Goal: Information Seeking & Learning: Understand process/instructions

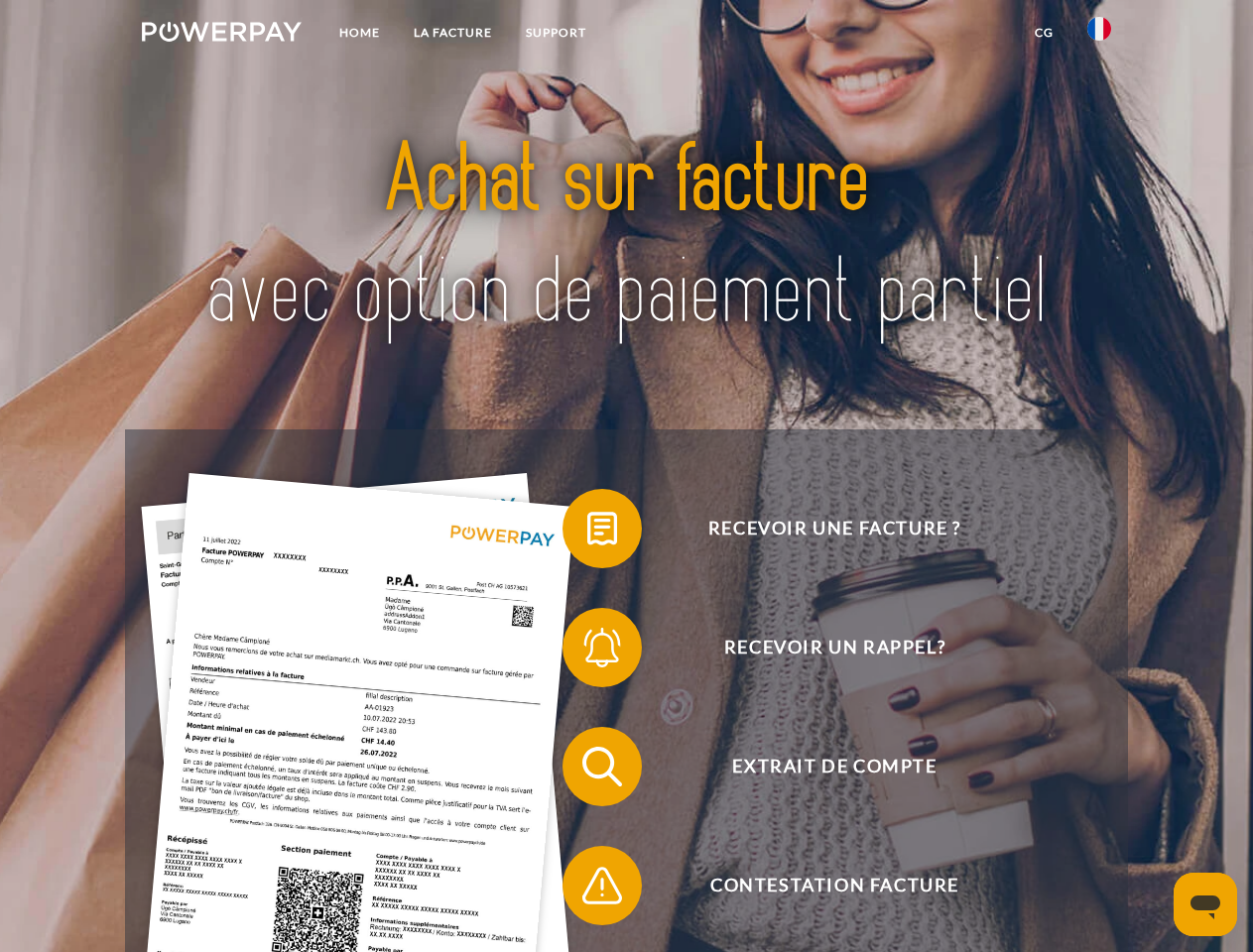
click at [221, 35] on img at bounding box center [222, 32] width 160 height 20
click at [1099, 35] on img at bounding box center [1099, 29] width 24 height 24
click at [1044, 33] on link "CG" at bounding box center [1044, 33] width 53 height 36
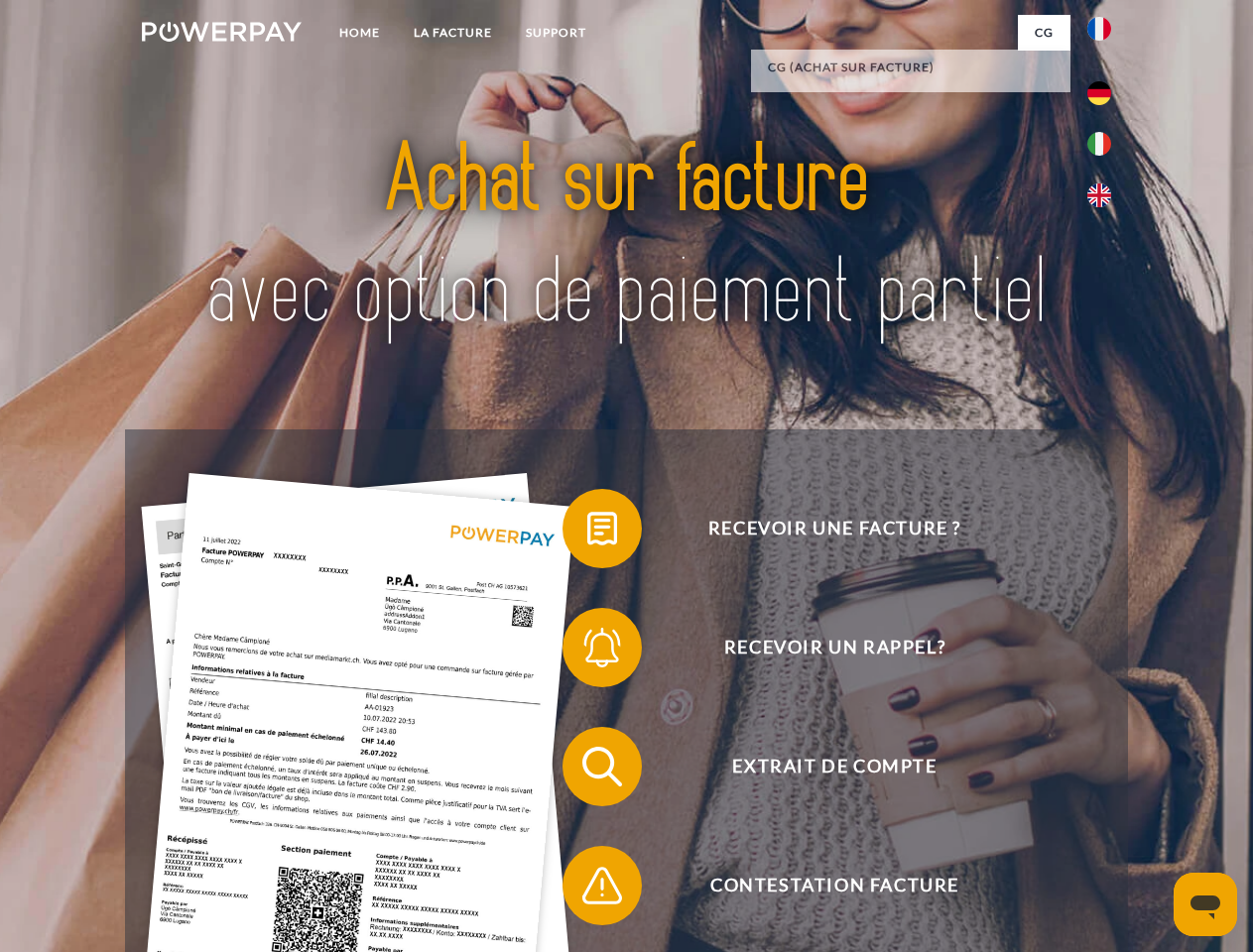
click at [587, 533] on span at bounding box center [572, 528] width 99 height 99
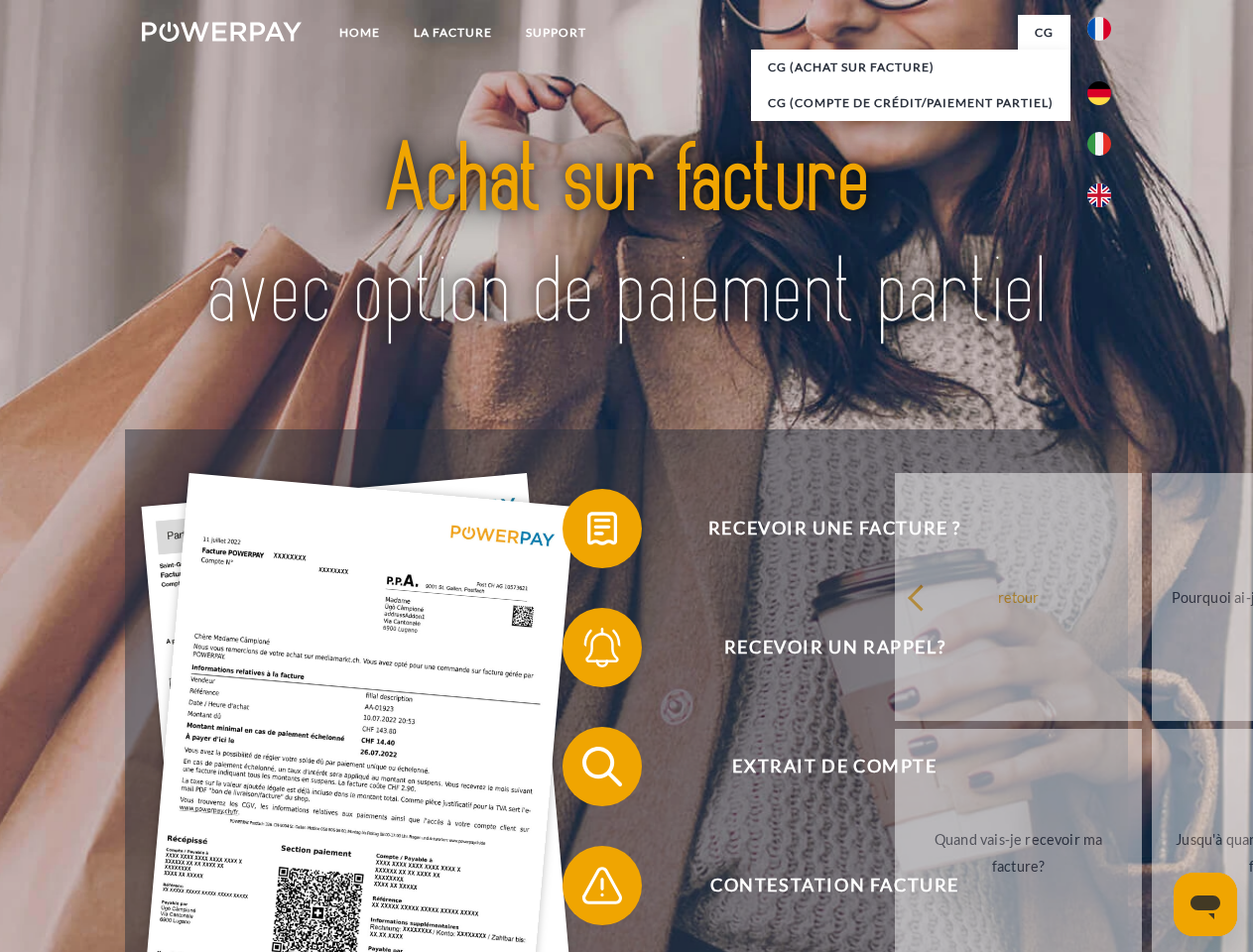
click at [587, 652] on span at bounding box center [572, 647] width 99 height 99
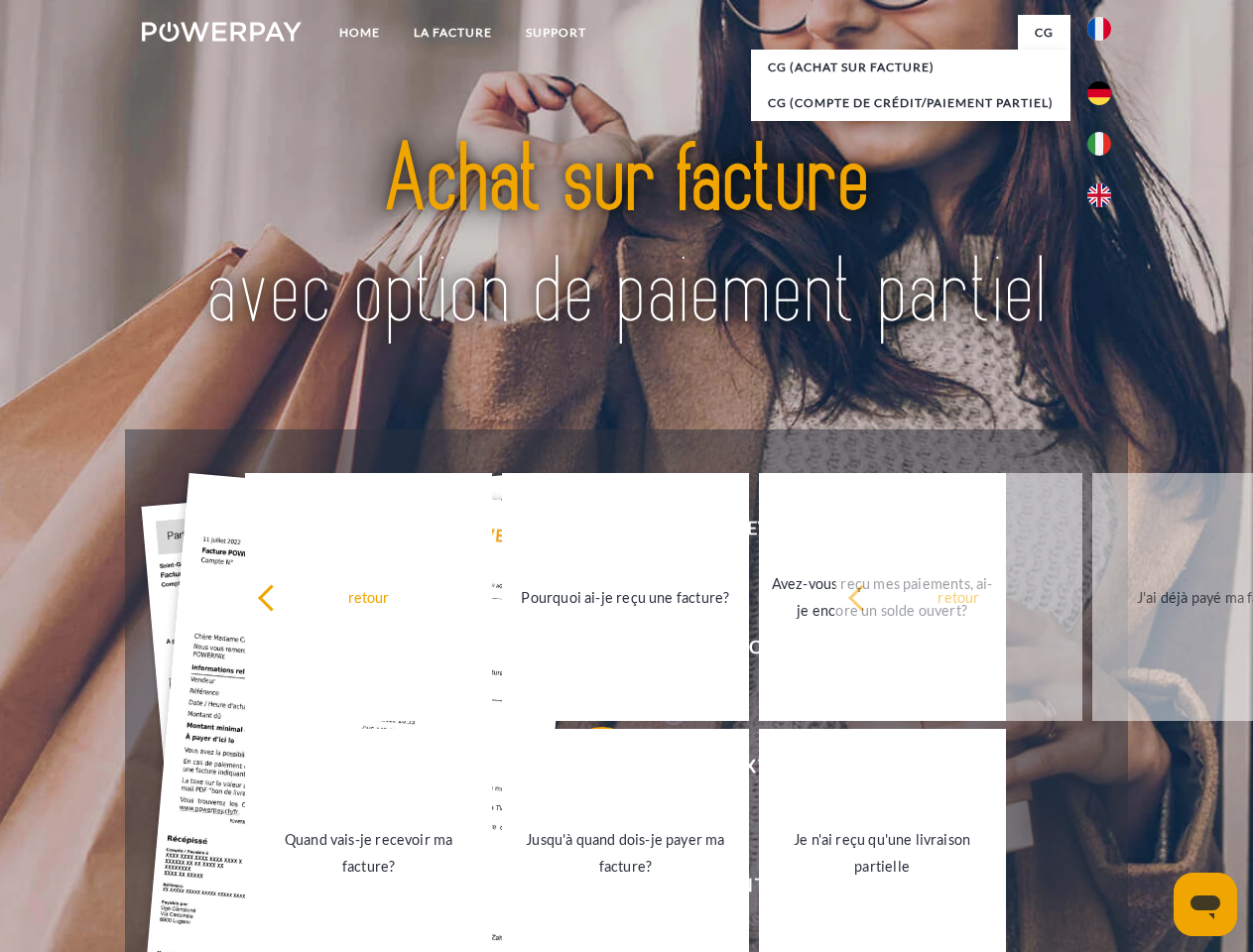
click at [587, 771] on link "Jusqu'à quand dois-je payer ma facture?" at bounding box center [625, 853] width 247 height 248
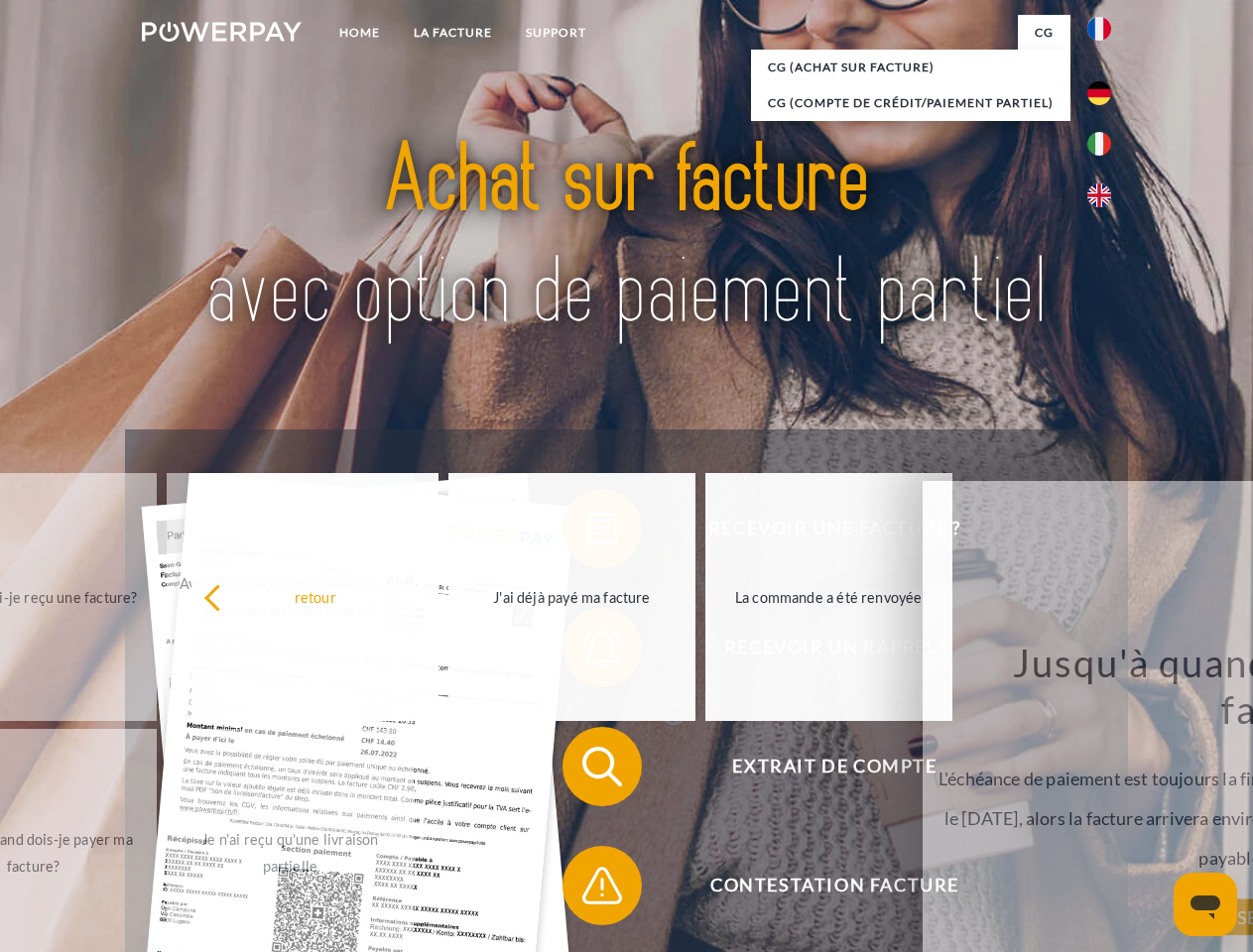
click at [587, 890] on div "Recevoir une facture ? Recevoir un rappel? Extrait de compte retour" at bounding box center [626, 827] width 1002 height 794
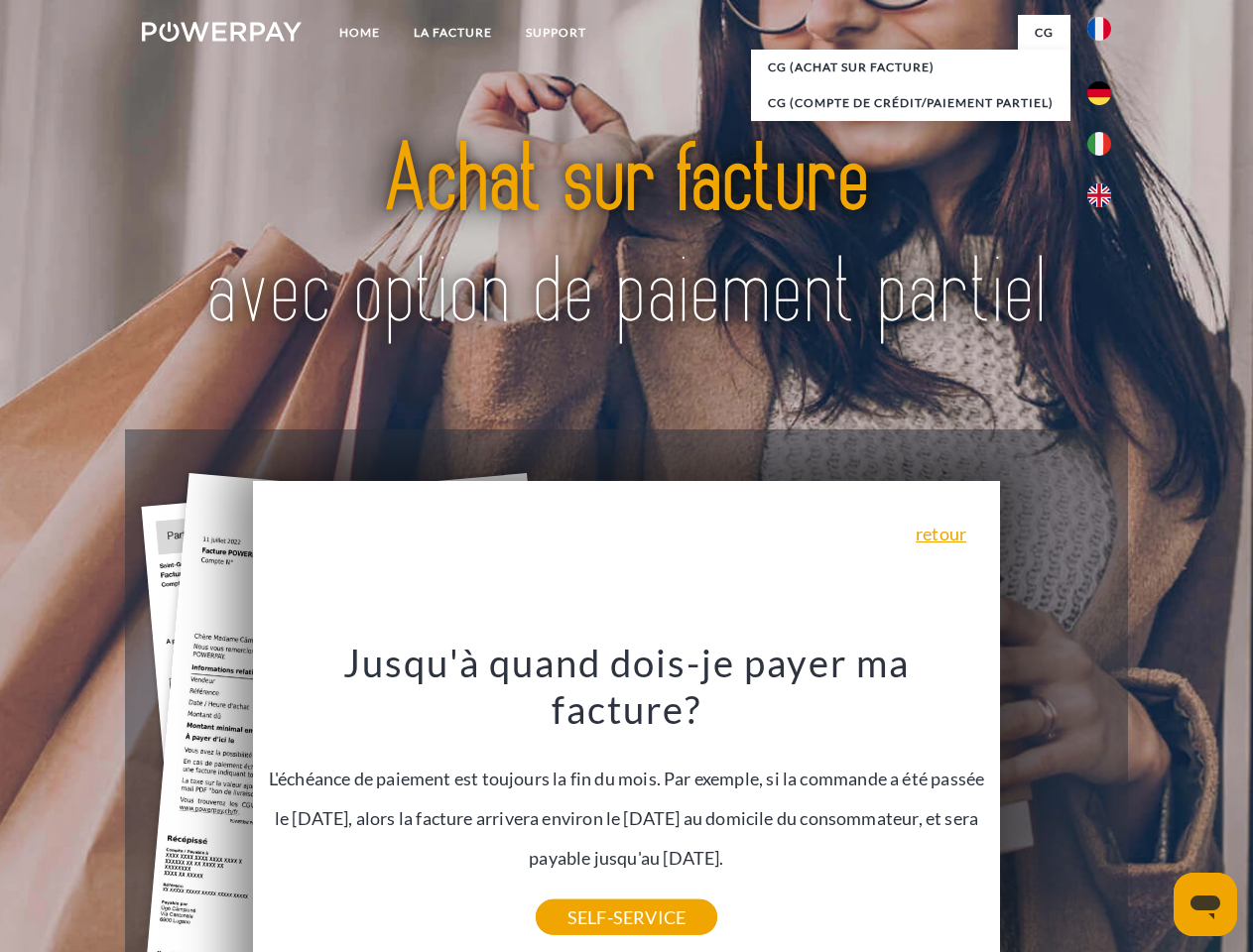
click at [1205, 905] on icon "Ouvrir la fenêtre de messagerie" at bounding box center [1205, 908] width 30 height 24
